Goal: Transaction & Acquisition: Purchase product/service

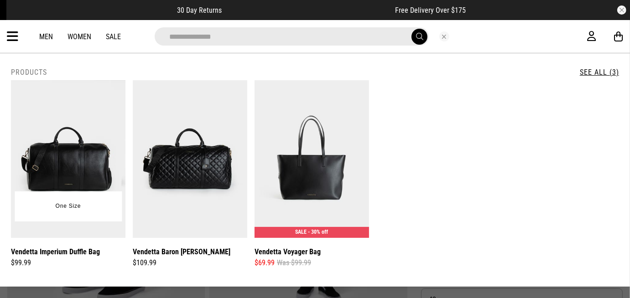
type input "**********"
click at [83, 162] on img at bounding box center [68, 159] width 114 height 158
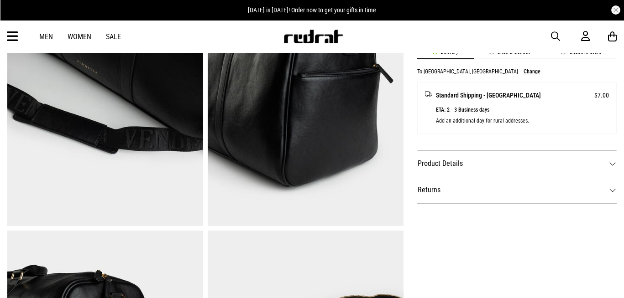
click at [482, 161] on dt "Product Details" at bounding box center [516, 164] width 199 height 26
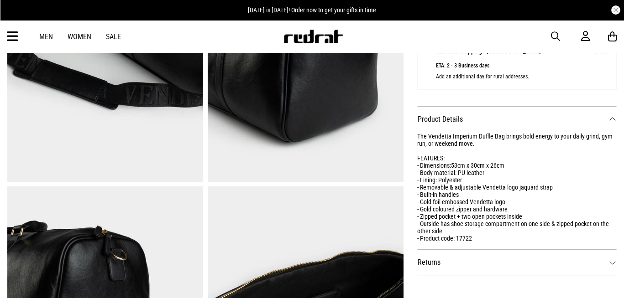
scroll to position [447, 0]
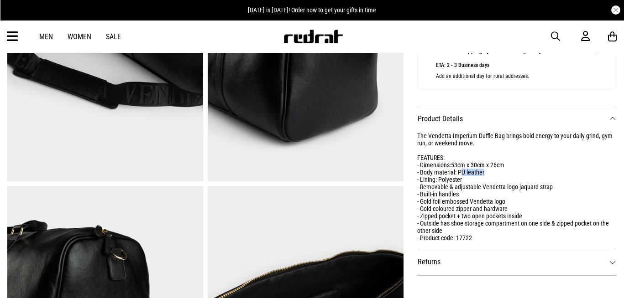
drag, startPoint x: 484, startPoint y: 169, endPoint x: 463, endPoint y: 169, distance: 21.9
click at [463, 169] on div "The Vendetta Imperium Duffle Bag brings bold energy to your daily grind, gym ru…" at bounding box center [516, 186] width 199 height 109
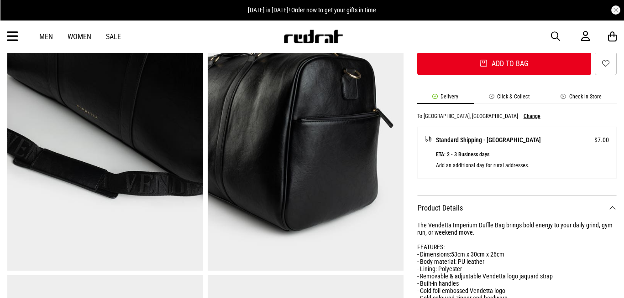
click at [12, 36] on icon at bounding box center [12, 36] width 11 height 15
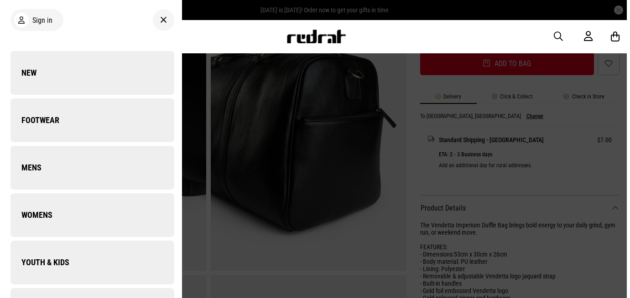
scroll to position [361, 0]
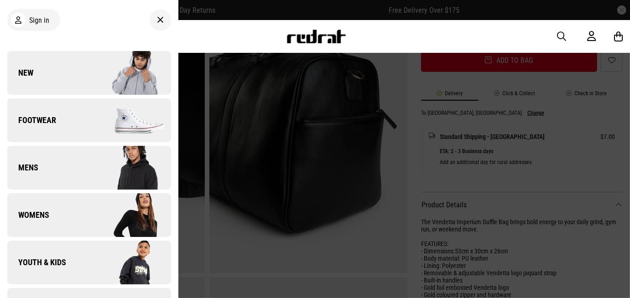
click at [82, 64] on link "New" at bounding box center [89, 73] width 164 height 44
